Goal: Task Accomplishment & Management: Manage account settings

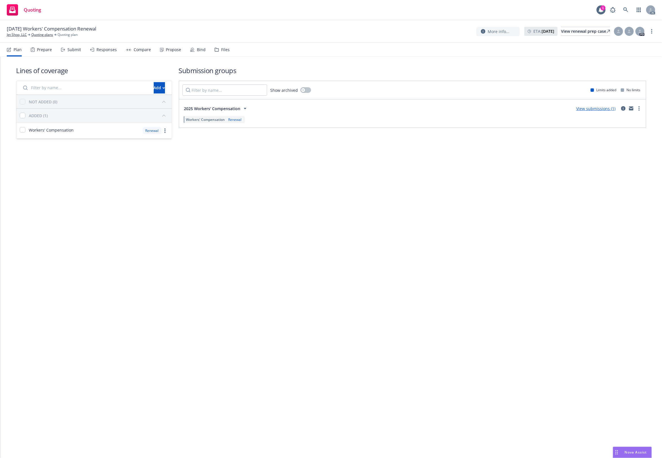
click at [221, 47] on div "Files" at bounding box center [225, 49] width 8 height 5
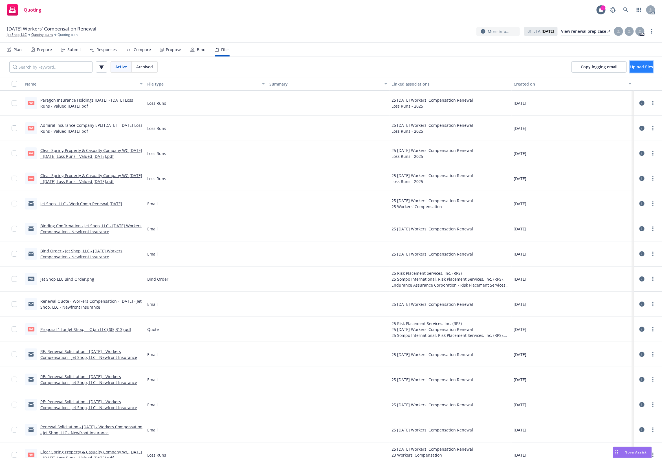
click at [635, 62] on button "Upload files" at bounding box center [641, 66] width 23 height 11
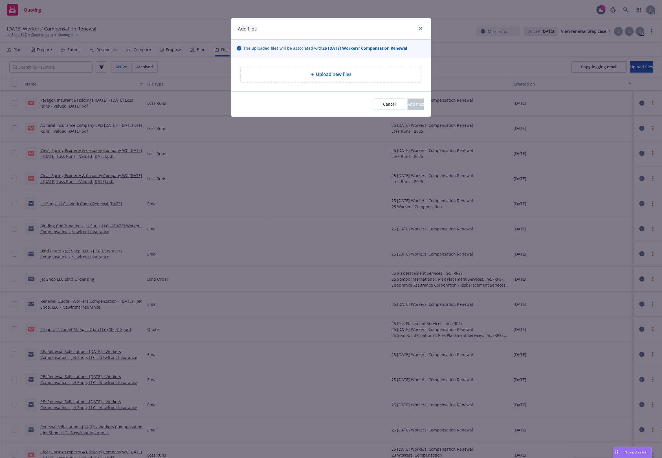
click at [330, 76] on span "Upload new files" at bounding box center [334, 74] width 36 height 7
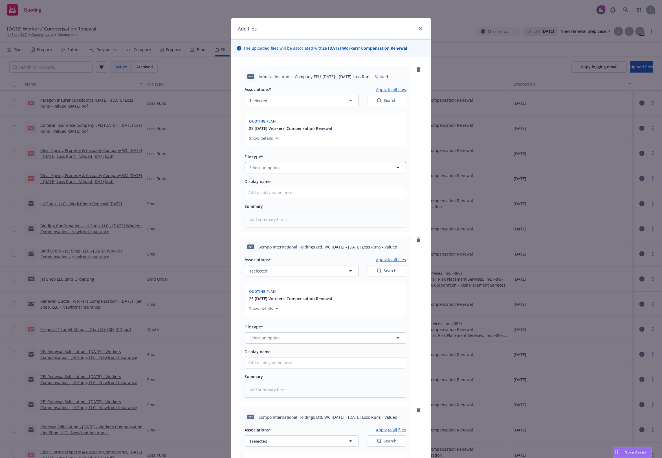
click at [284, 168] on button "Select an option" at bounding box center [325, 167] width 161 height 11
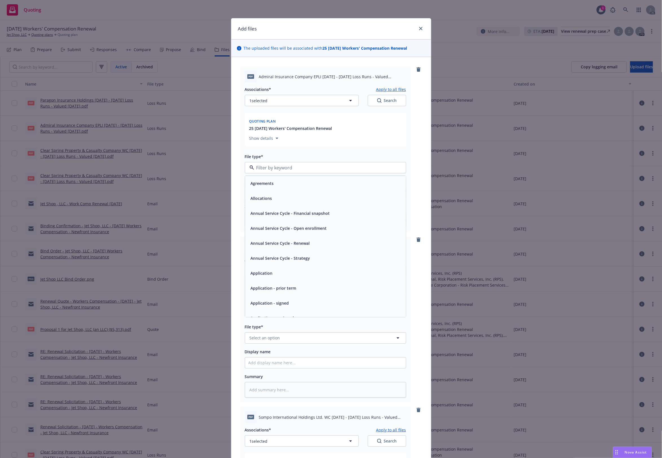
type input "`"
type textarea "x"
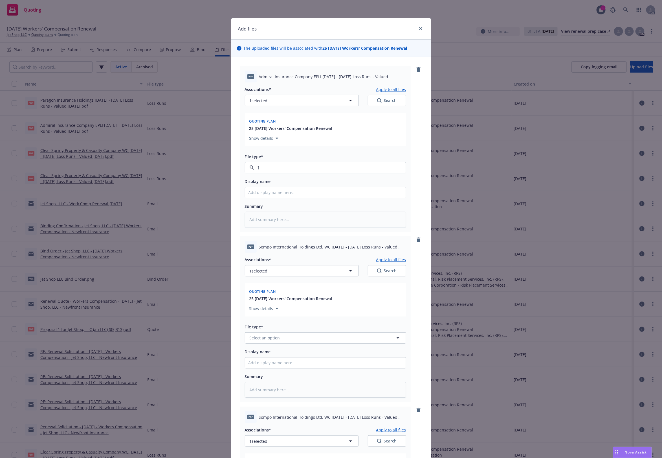
paste input "Loss Runs"
type input "Loss Runs"
click at [264, 186] on span "Loss Runs" at bounding box center [260, 183] width 19 height 6
type textarea "x"
click at [260, 342] on button "Select an option" at bounding box center [325, 337] width 161 height 11
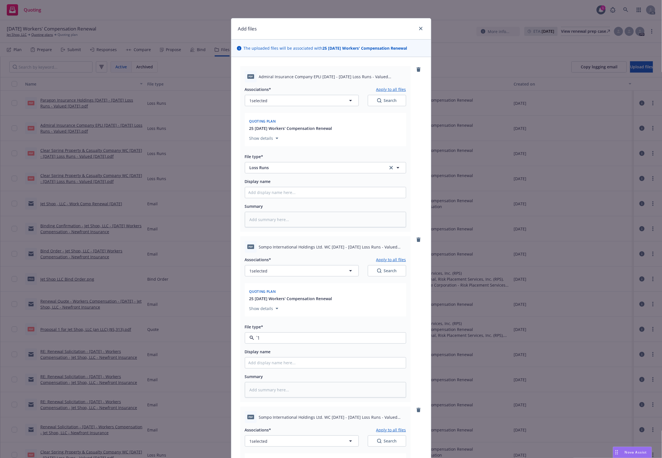
paste input "Loss Runs"
type input "Loss Runs"
click at [273, 277] on div "Loss Runs" at bounding box center [326, 277] width 154 height 8
type textarea "x"
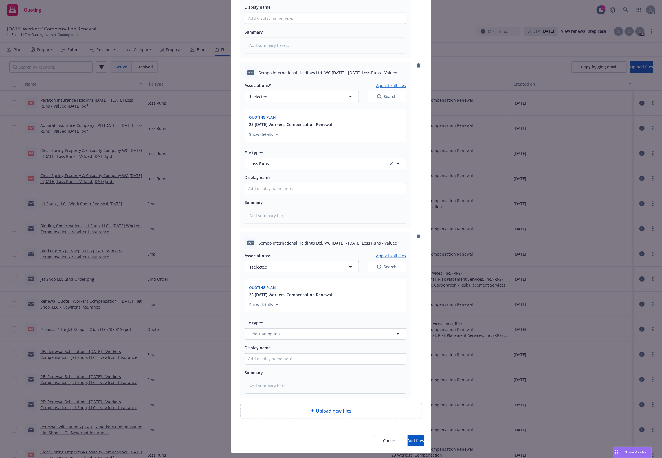
scroll to position [188, 0]
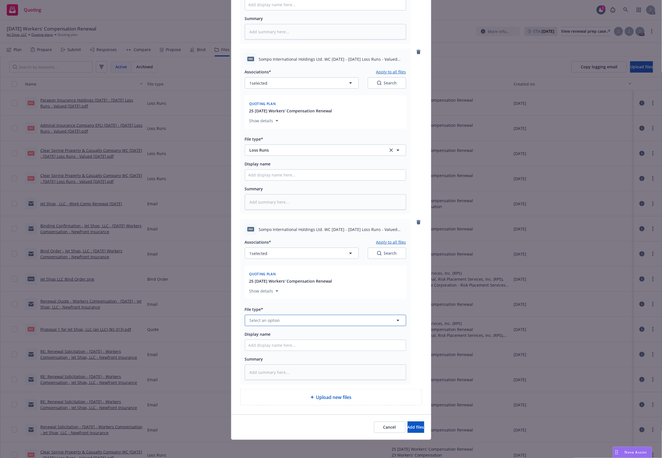
click at [262, 324] on button "Select an option" at bounding box center [325, 320] width 161 height 11
paste input "Loss Runs"
type input "Loss Runs"
click at [267, 262] on div "Loss Runs" at bounding box center [260, 260] width 23 height 8
click at [329, 253] on button "1 selected" at bounding box center [302, 252] width 114 height 11
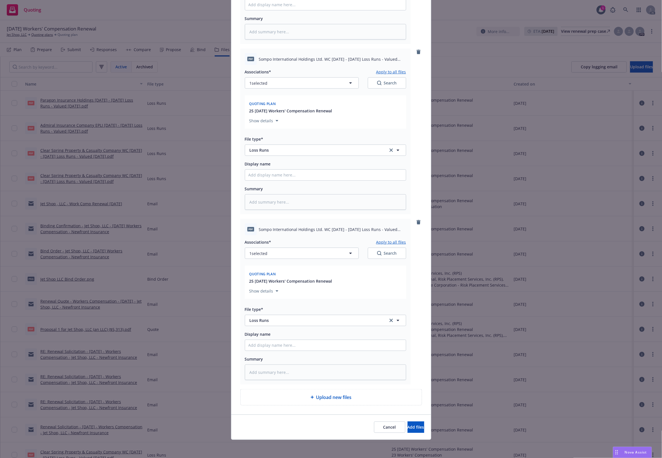
type textarea "x"
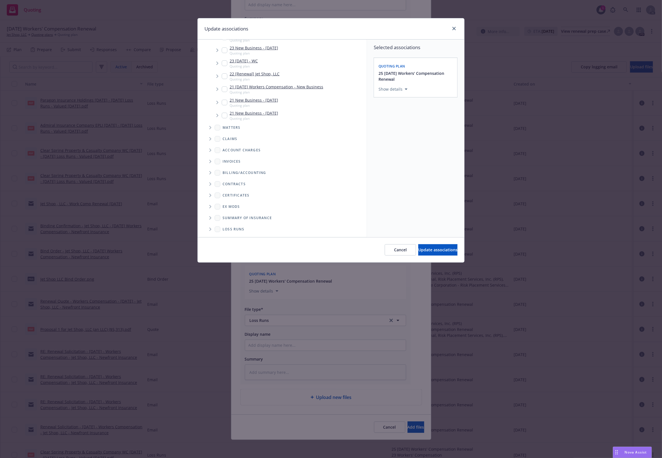
scroll to position [119, 0]
click at [206, 218] on span "Folder Tree Example" at bounding box center [210, 217] width 9 height 9
click at [238, 235] on link "2025" at bounding box center [236, 238] width 9 height 6
checkbox input "true"
drag, startPoint x: 442, startPoint y: 251, endPoint x: 434, endPoint y: 252, distance: 8.9
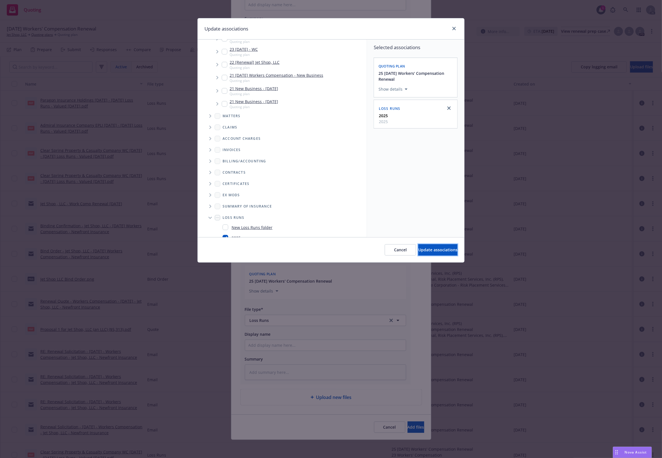
click at [439, 251] on span "Update associations" at bounding box center [437, 249] width 39 height 5
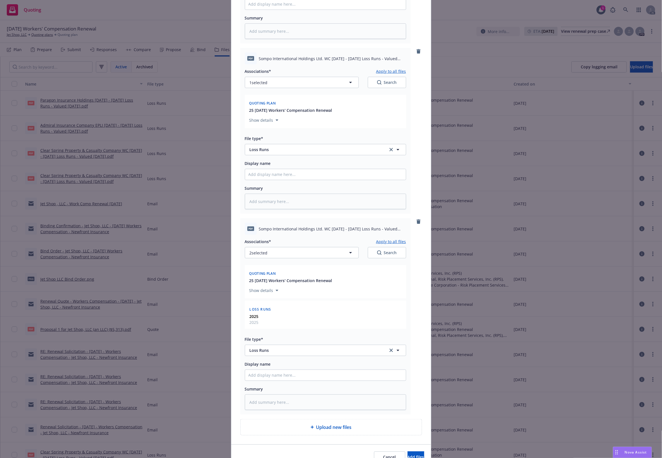
click at [392, 243] on button "Apply to all files" at bounding box center [391, 241] width 30 height 7
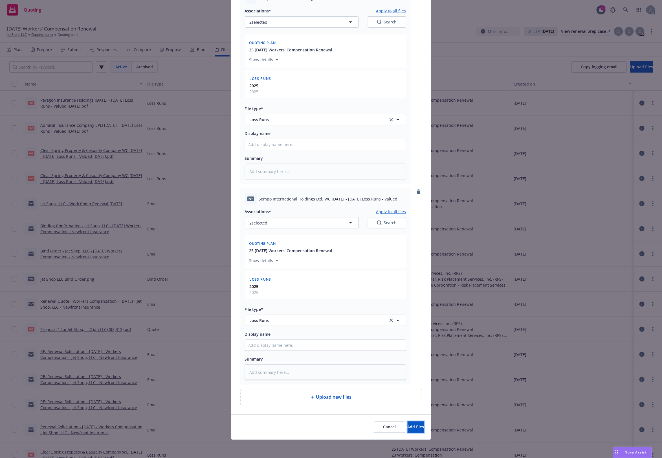
drag, startPoint x: 407, startPoint y: 427, endPoint x: 442, endPoint y: 384, distance: 55.1
click at [408, 426] on span "Add files" at bounding box center [416, 426] width 17 height 5
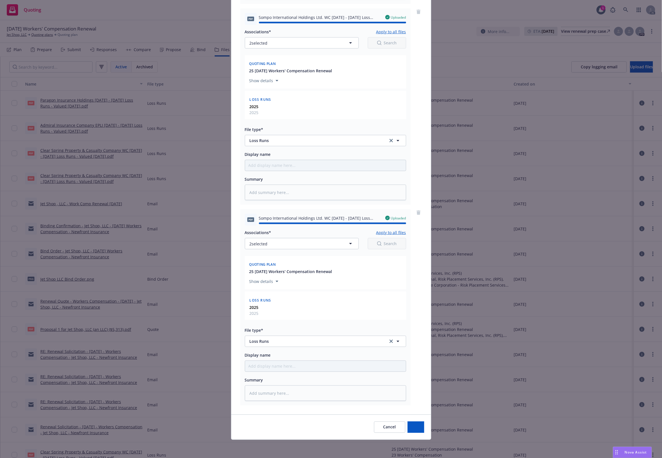
type textarea "x"
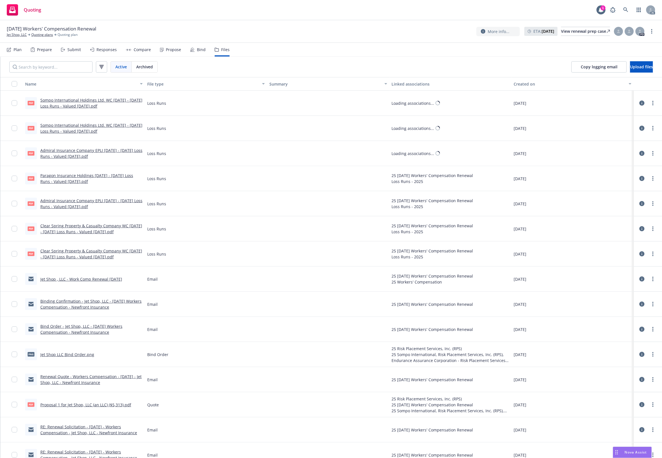
click at [481, 216] on div "25 [DATE] Workers' Compensation Renewal Loss Runs - 2025" at bounding box center [451, 203] width 122 height 25
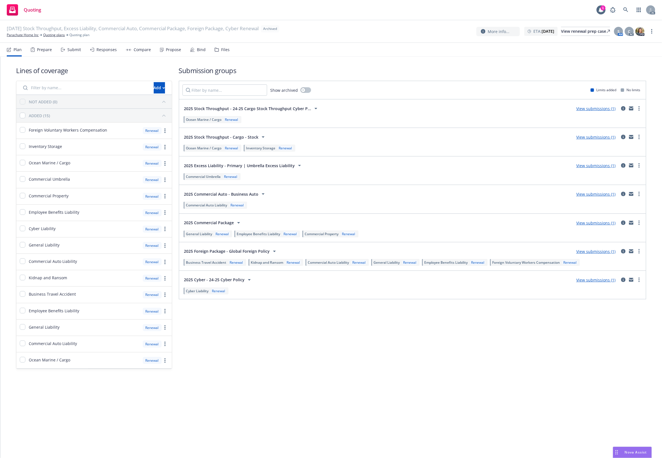
click at [223, 46] on div "Files" at bounding box center [222, 50] width 15 height 14
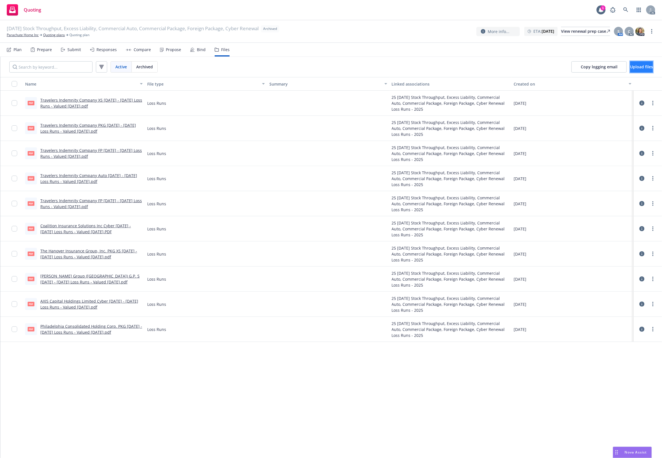
click at [630, 69] on span "Upload files" at bounding box center [641, 66] width 23 height 5
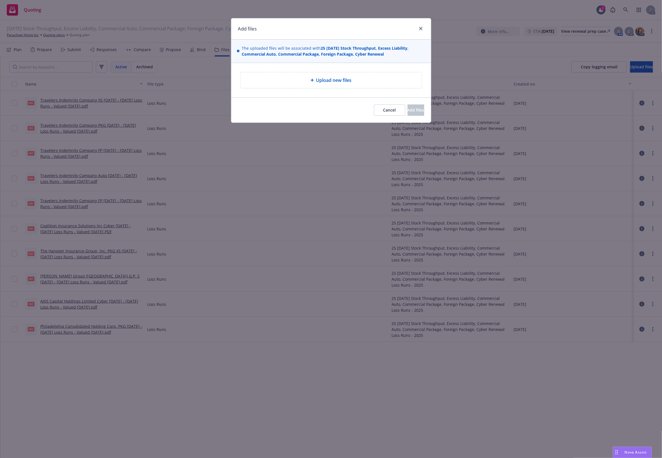
click at [339, 71] on div "Upload new files" at bounding box center [331, 80] width 200 height 34
click at [331, 84] on span "Upload new files" at bounding box center [334, 80] width 36 height 7
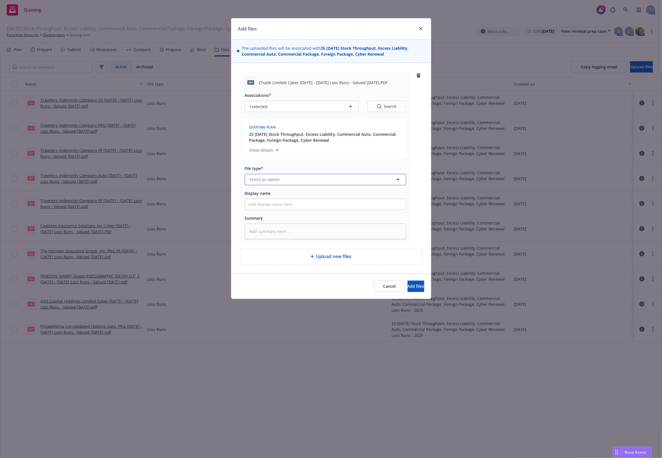
click at [306, 183] on button "Select an option" at bounding box center [325, 179] width 161 height 11
type input "`"
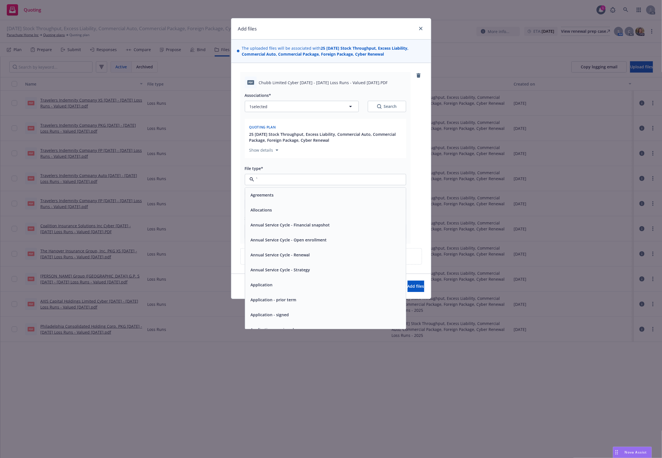
type textarea "x"
paste input "Loss Runs"
type input "Loss Runs"
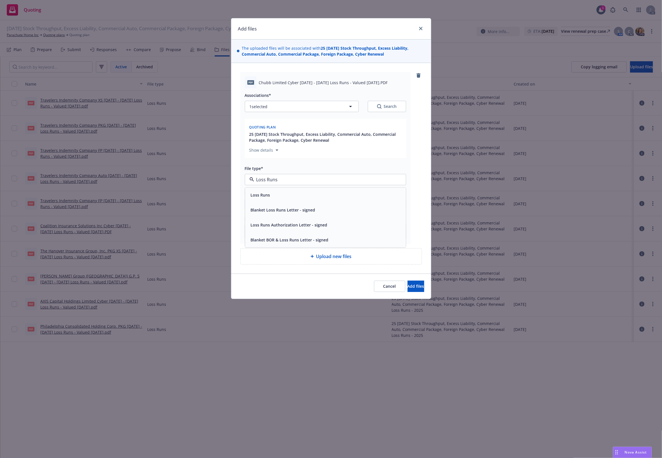
click at [251, 197] on span "Loss Runs" at bounding box center [260, 195] width 19 height 6
click at [352, 107] on icon "button" at bounding box center [350, 106] width 7 height 7
type textarea "x"
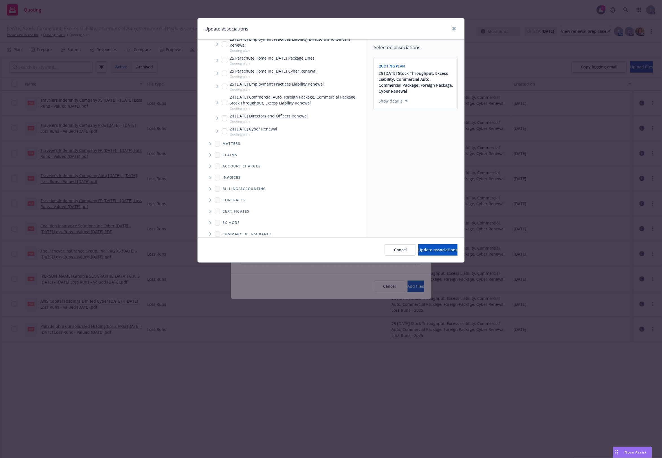
scroll to position [111, 0]
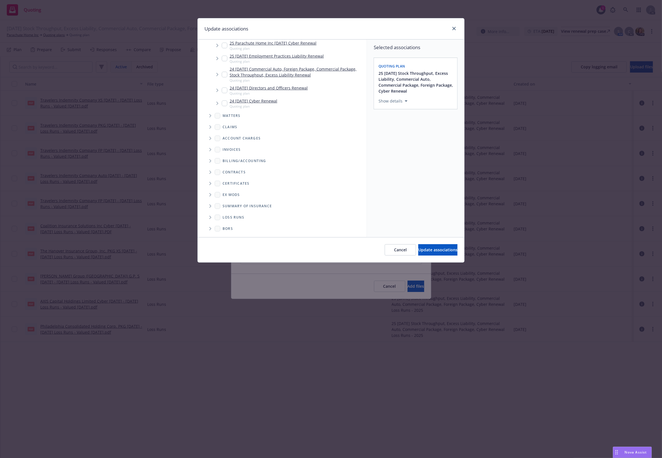
click at [204, 219] on ul "Billing/Accounting Contracts Certificates Ex Mods Summary of insurance Loss Run…" at bounding box center [282, 194] width 169 height 79
click at [208, 218] on span "Folder Tree Example" at bounding box center [210, 217] width 9 height 9
click at [230, 233] on div "2025" at bounding box center [232, 237] width 18 height 8
checkbox input "true"
drag, startPoint x: 430, startPoint y: 253, endPoint x: 420, endPoint y: 263, distance: 14.2
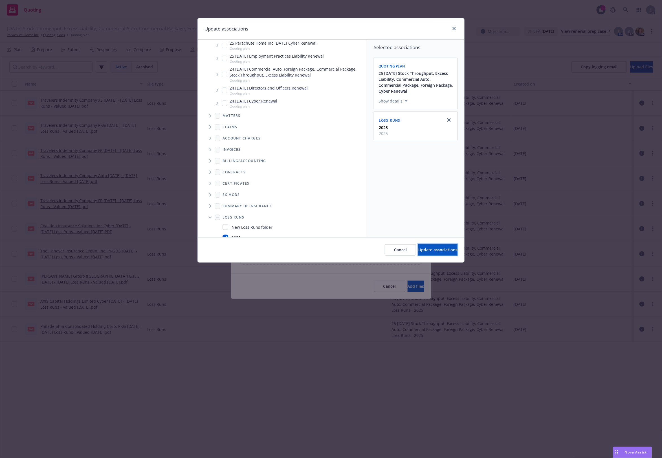
click at [431, 253] on button "Update associations" at bounding box center [437, 249] width 39 height 11
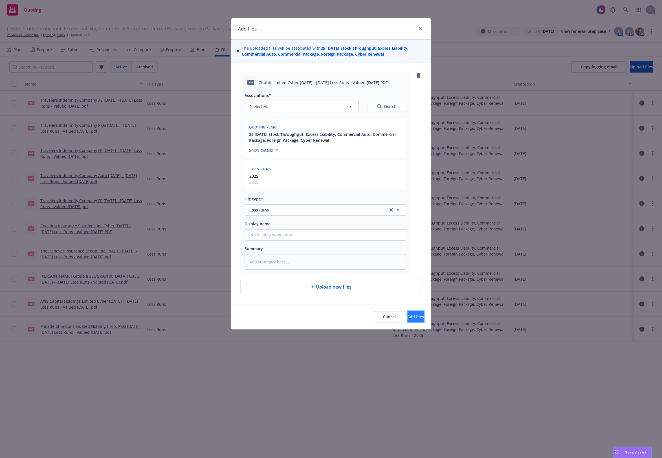
click at [412, 315] on span "Add files" at bounding box center [416, 316] width 17 height 5
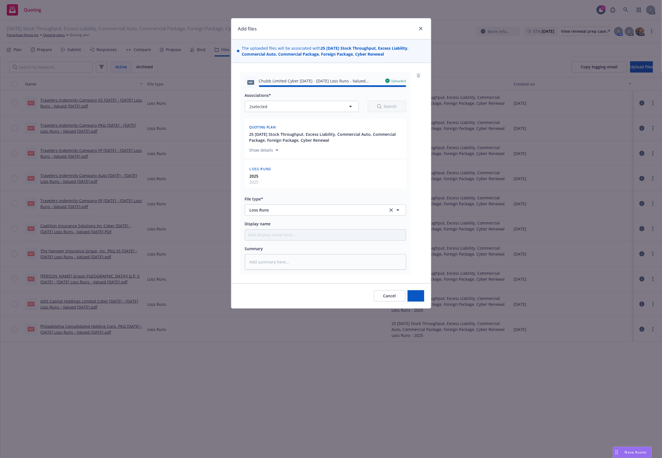
type textarea "x"
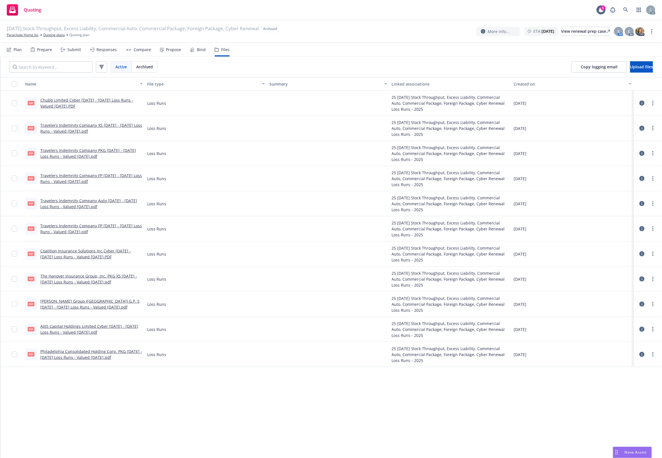
click at [365, 119] on div at bounding box center [328, 128] width 122 height 25
click at [268, 87] on button "Summary" at bounding box center [328, 84] width 122 height 14
